Goal: Information Seeking & Learning: Learn about a topic

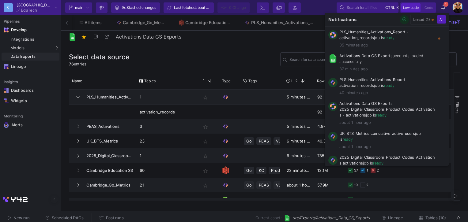
click at [403, 20] on icon "button" at bounding box center [404, 19] width 4 height 4
click at [255, 39] on div at bounding box center [234, 111] width 468 height 222
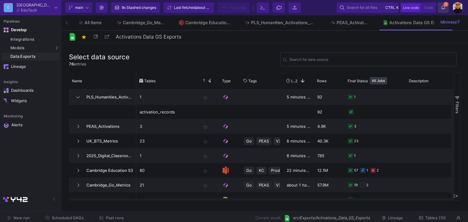
click at [447, 10] on button "1 1 Notifications" at bounding box center [442, 7] width 11 height 10
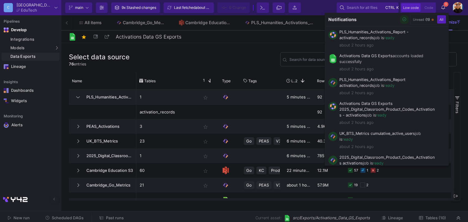
click at [405, 21] on button "button" at bounding box center [403, 19] width 9 height 9
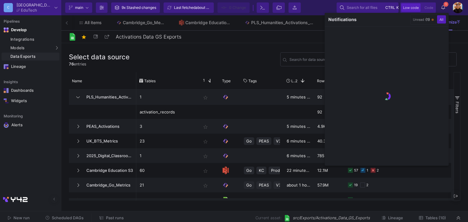
click at [256, 42] on div at bounding box center [234, 111] width 468 height 222
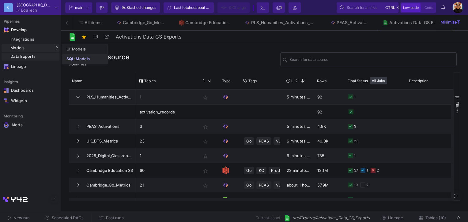
click at [68, 58] on div "SQL-Models" at bounding box center [77, 59] width 23 height 5
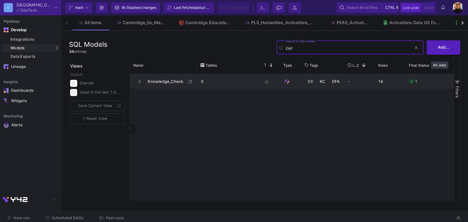
type input "EAP"
click at [166, 78] on span "Knowledge_Check" at bounding box center [165, 81] width 42 height 14
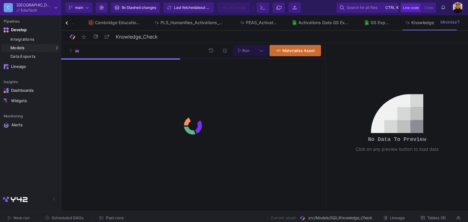
click at [437, 216] on span "Tables (9)" at bounding box center [436, 218] width 19 height 5
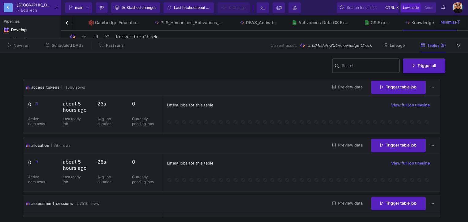
click at [353, 64] on div "Search" at bounding box center [368, 66] width 55 height 16
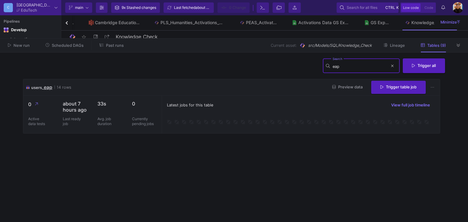
type input "eap"
click at [349, 87] on span "Preview data" at bounding box center [347, 87] width 30 height 5
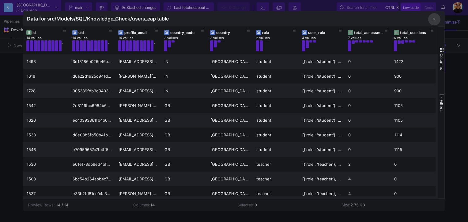
click at [466, 46] on div at bounding box center [234, 111] width 468 height 222
